Goal: Task Accomplishment & Management: Use online tool/utility

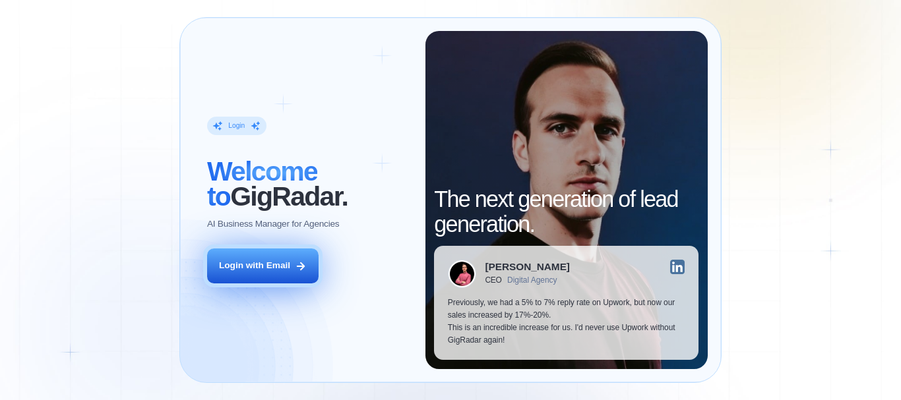
click at [301, 263] on icon at bounding box center [301, 266] width 7 height 7
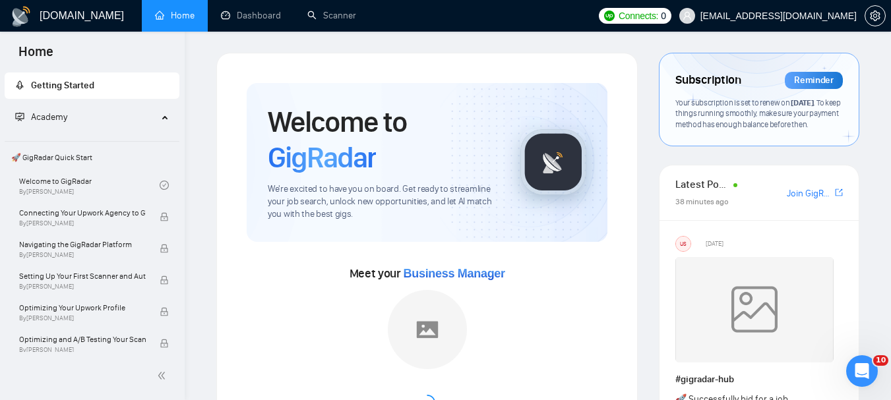
click at [167, 117] on div "Academy" at bounding box center [92, 117] width 175 height 26
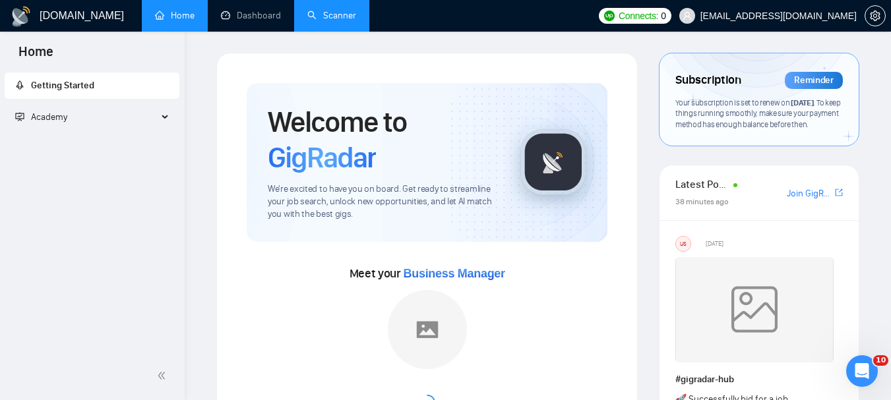
click at [316, 12] on link "Scanner" at bounding box center [331, 15] width 49 height 11
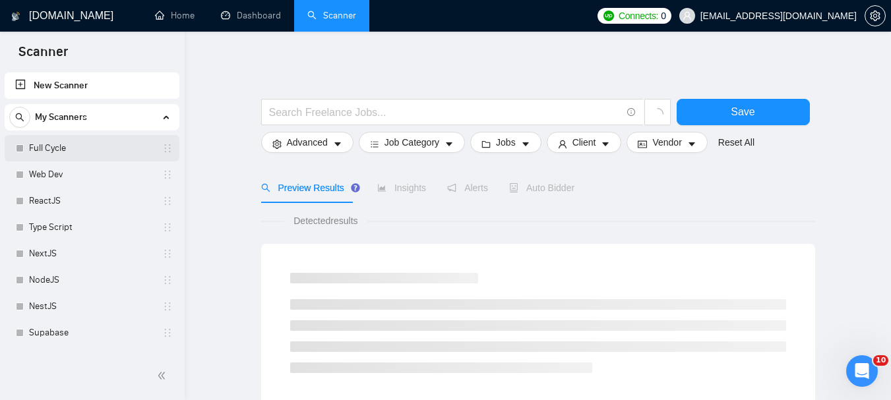
click at [103, 154] on link "Full Cycle" at bounding box center [91, 148] width 125 height 26
